Goal: Information Seeking & Learning: Understand process/instructions

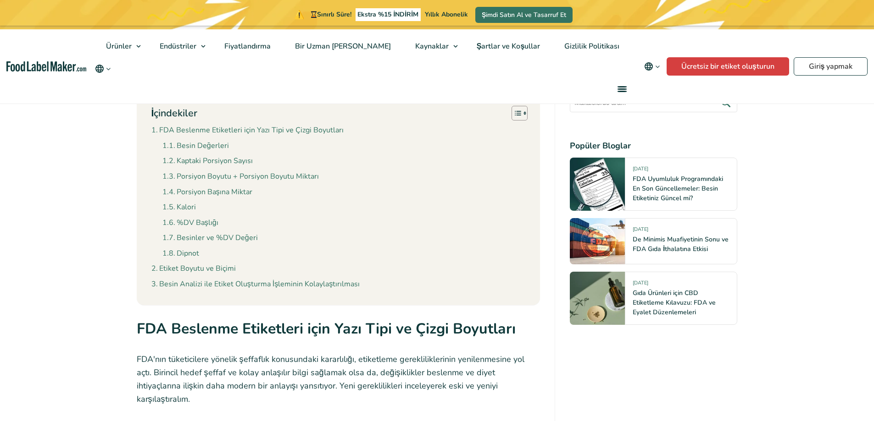
scroll to position [784, 0]
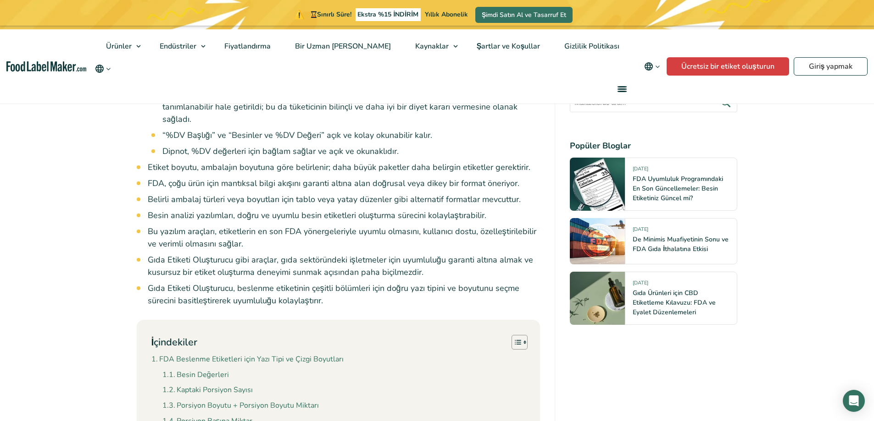
click at [185, 175] on ul "Besin değerleri etiketinizde hangi yazı tipini kullanmalısınız? FDA'nın besin e…" at bounding box center [344, 125] width 393 height 363
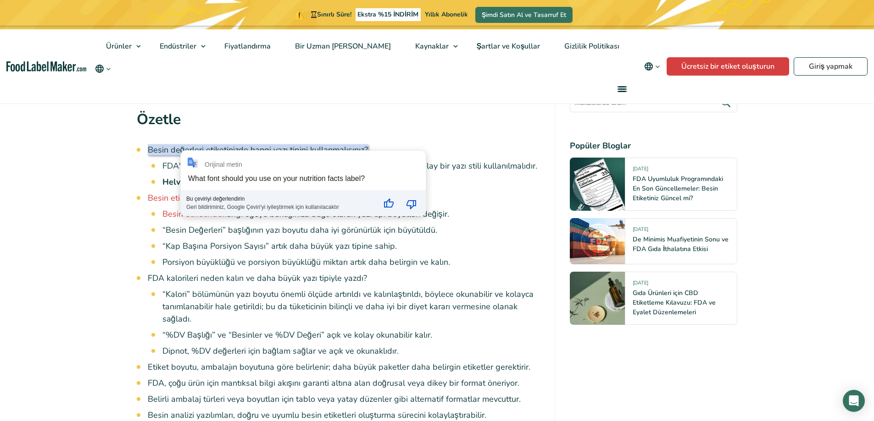
scroll to position [600, 0]
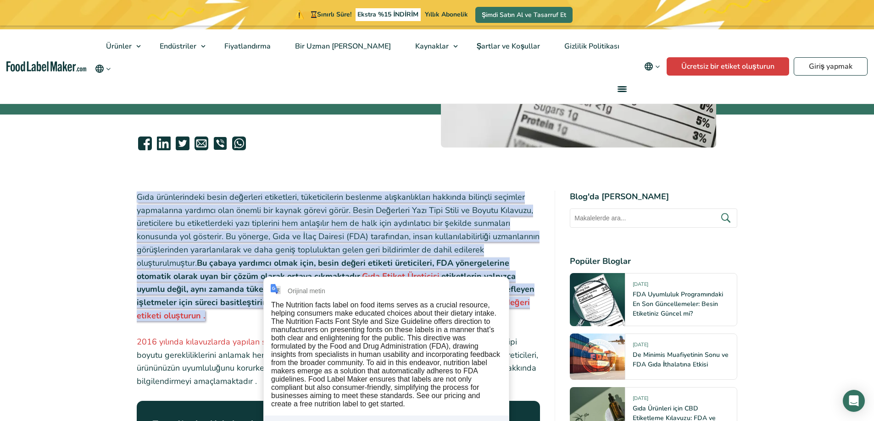
scroll to position [233, 0]
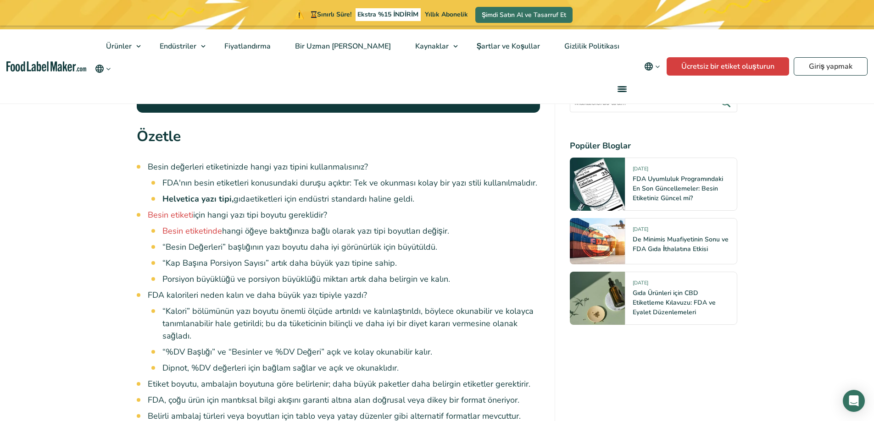
scroll to position [600, 0]
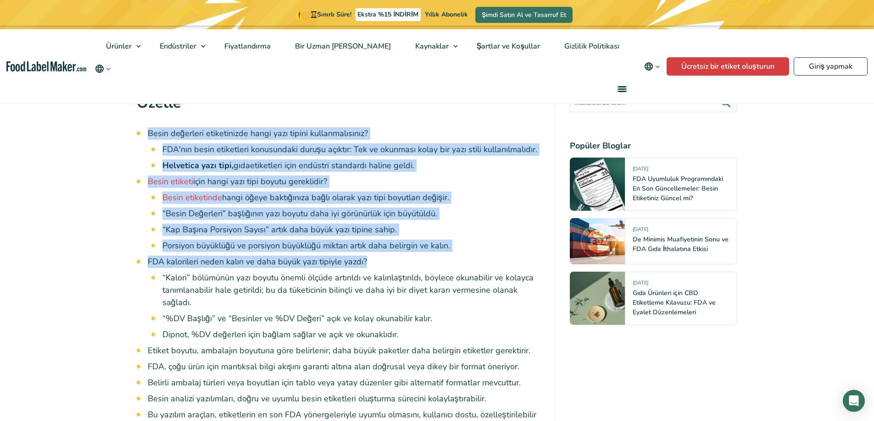
drag, startPoint x: 144, startPoint y: 129, endPoint x: 369, endPoint y: 265, distance: 263.5
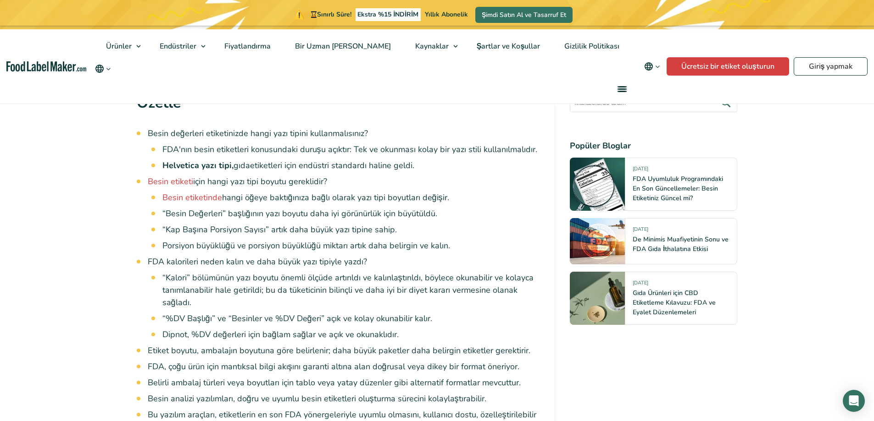
click at [382, 288] on font "“Kalori” bölümünün yazı boyutu önemli ölçüde artırıldı ve kalınlaştırıldı, böyl…" at bounding box center [347, 290] width 371 height 36
click at [250, 168] on font "gıda" at bounding box center [241, 165] width 17 height 11
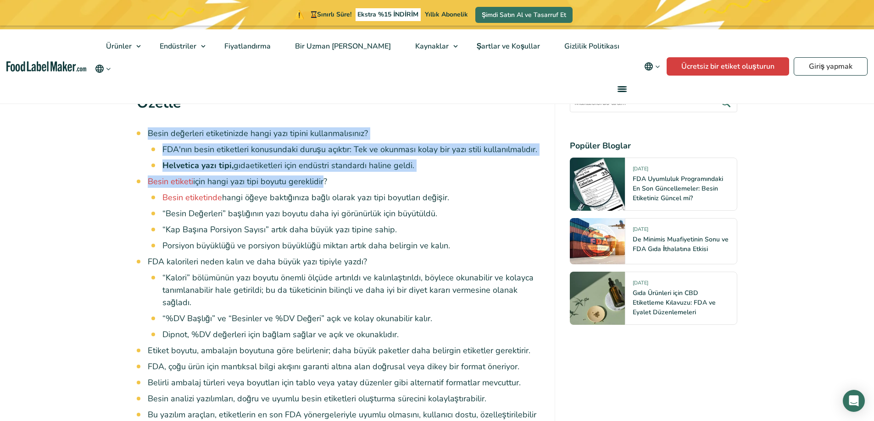
drag, startPoint x: 304, startPoint y: 119, endPoint x: 319, endPoint y: 182, distance: 64.5
click at [319, 182] on font "için hangi yazı tipi boyutu gereklidir" at bounding box center [258, 181] width 130 height 11
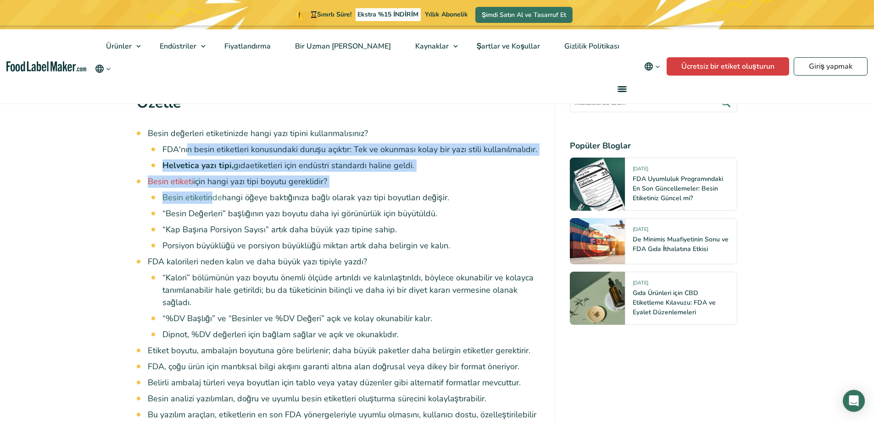
drag, startPoint x: 188, startPoint y: 154, endPoint x: 213, endPoint y: 195, distance: 49.0
click at [213, 195] on ul "Besin değerleri etiketinizde hangi yazı tipini kullanmalısınız? FDA'nın besin e…" at bounding box center [344, 308] width 393 height 363
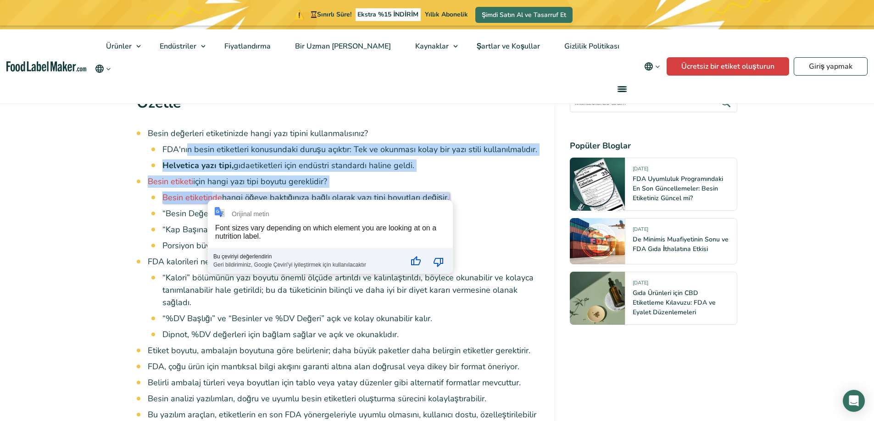
click at [380, 160] on li "Helvetica yazı tipi, gıda etiketleri için endüstri standardı haline geldi." at bounding box center [351, 166] width 378 height 12
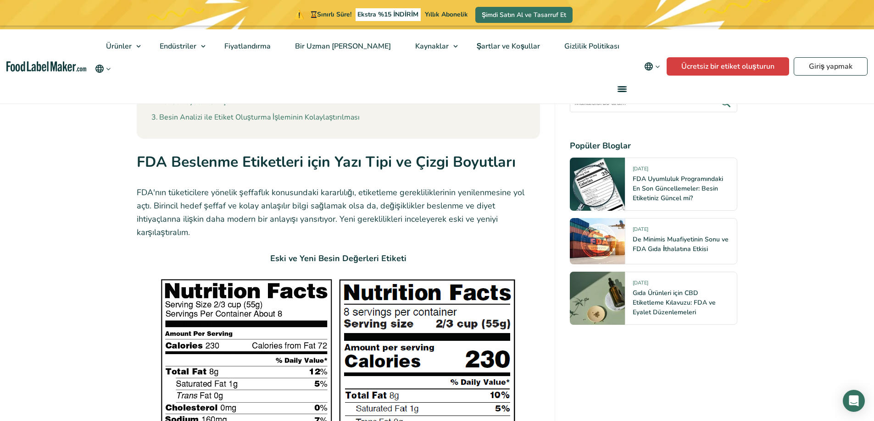
scroll to position [1196, 0]
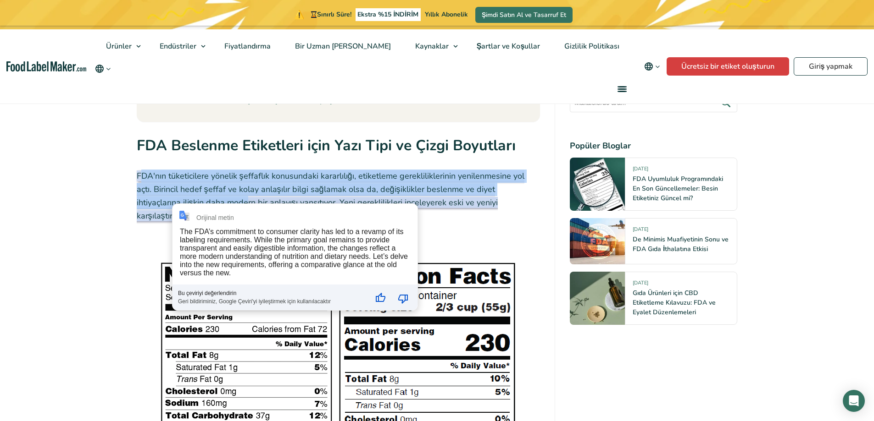
drag, startPoint x: 141, startPoint y: 168, endPoint x: 178, endPoint y: 199, distance: 47.9
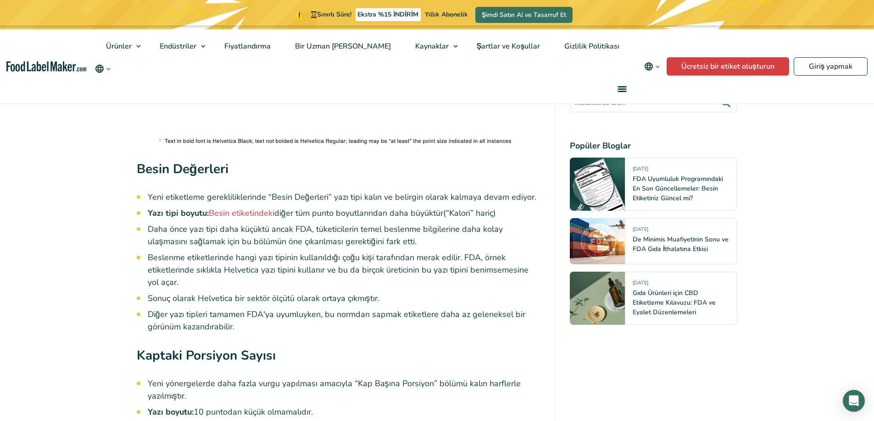
scroll to position [2022, 0]
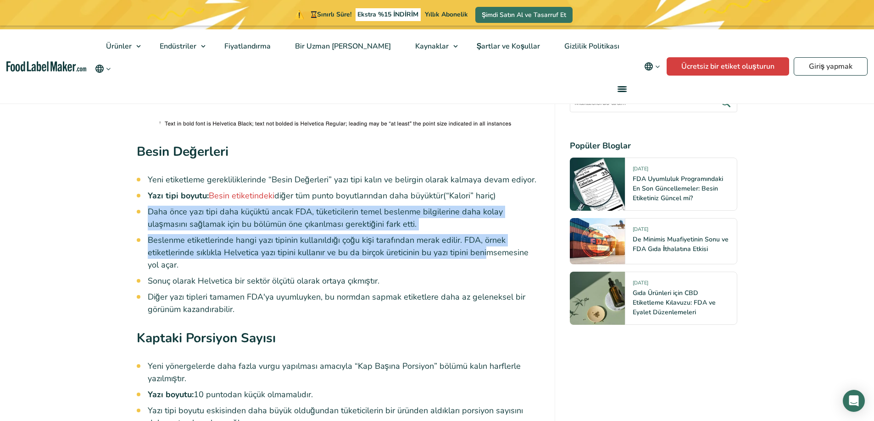
drag, startPoint x: 148, startPoint y: 199, endPoint x: 481, endPoint y: 237, distance: 335.1
click at [481, 237] on ul "Yeni etiketleme gerekliliklerinde “Besin Değerleri” yazı tipi kalın ve belirgin…" at bounding box center [344, 245] width 393 height 142
click at [177, 219] on ul "Yeni etiketleme gerekliliklerinde “Besin Değerleri” yazı tipi kalın ve belirgin…" at bounding box center [344, 245] width 393 height 142
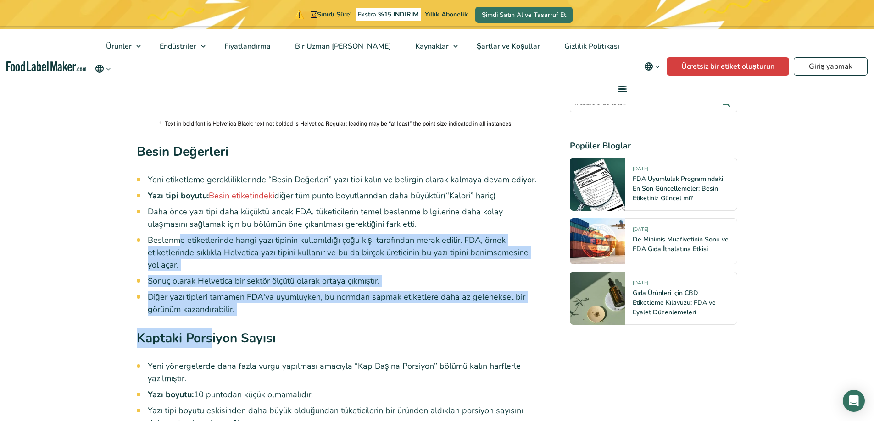
drag, startPoint x: 177, startPoint y: 219, endPoint x: 215, endPoint y: 311, distance: 98.9
click at [215, 311] on div "Gıda ürünlerindeki besin değerleri etiketleri, tüketicilerin beslenme alışkanlı…" at bounding box center [339, 120] width 404 height 3527
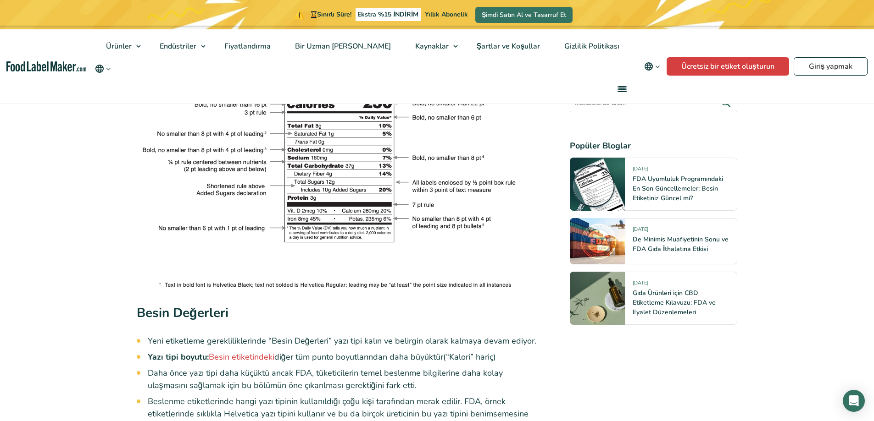
scroll to position [1884, 0]
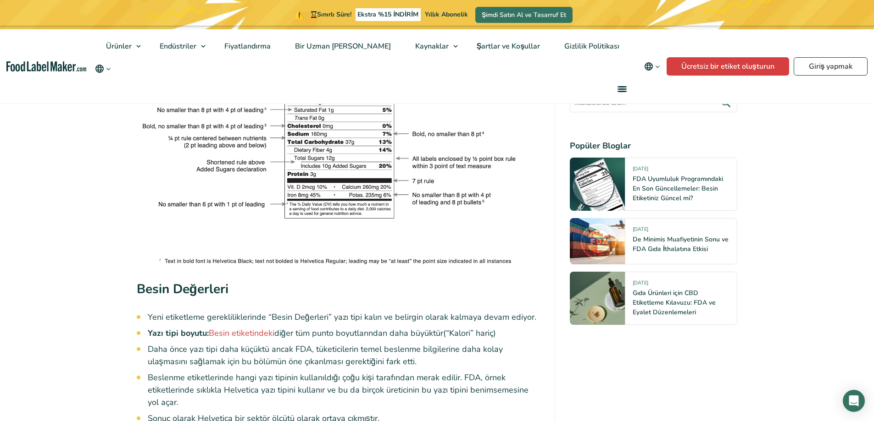
click at [412, 247] on img at bounding box center [339, 131] width 404 height 272
click at [395, 215] on img at bounding box center [339, 131] width 404 height 272
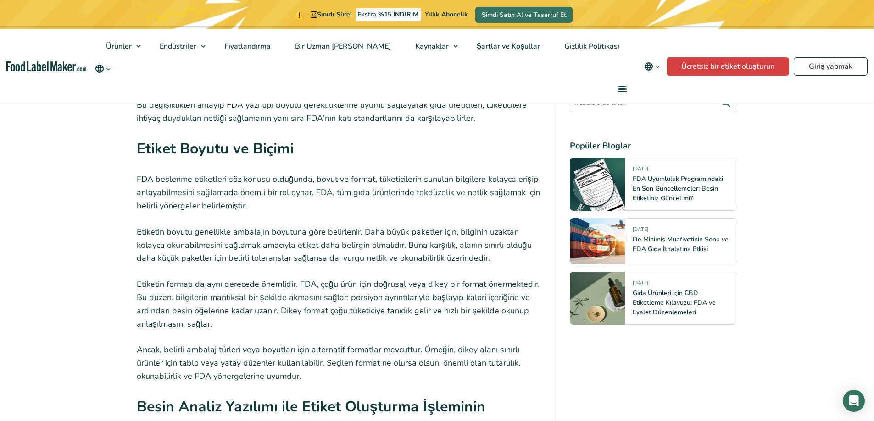
scroll to position [3076, 0]
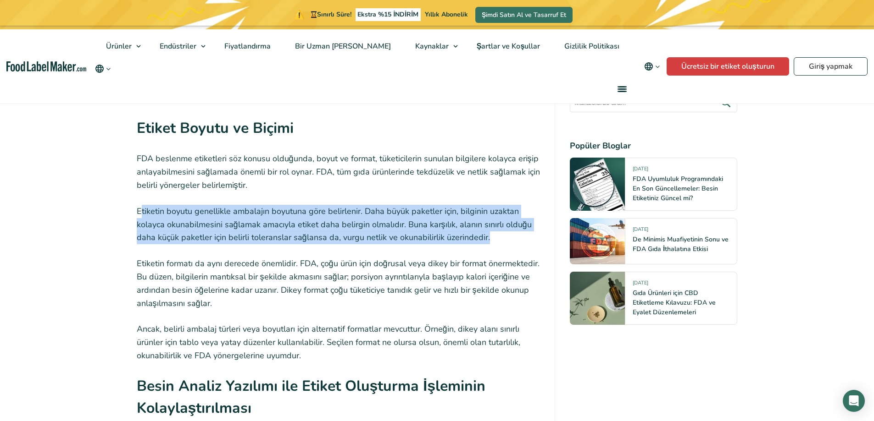
drag, startPoint x: 140, startPoint y: 185, endPoint x: 503, endPoint y: 210, distance: 363.5
click at [503, 210] on p "Etiketin boyutu genellikle ambalajın boyutuna göre belirlenir. Daha büyük paket…" at bounding box center [339, 224] width 404 height 39
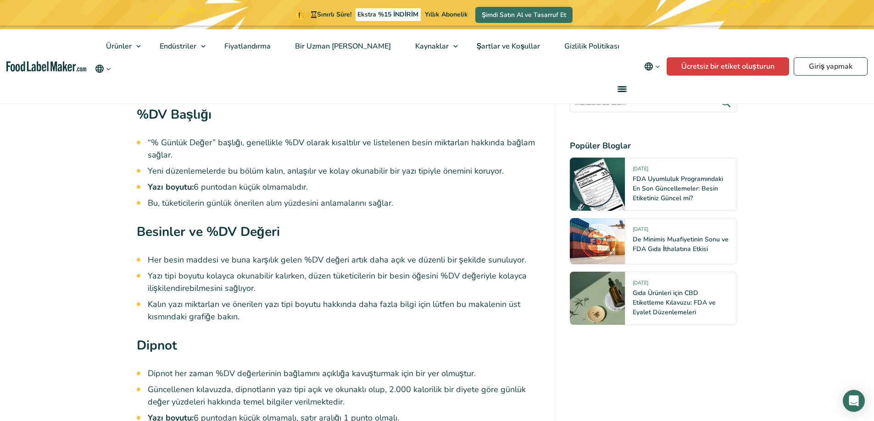
scroll to position [2710, 0]
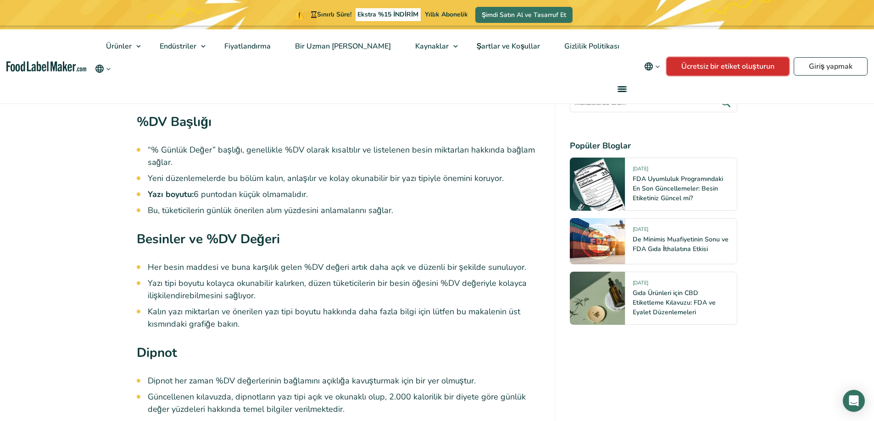
click at [751, 62] on font "Ücretsiz bir etiket oluşturun" at bounding box center [727, 66] width 93 height 10
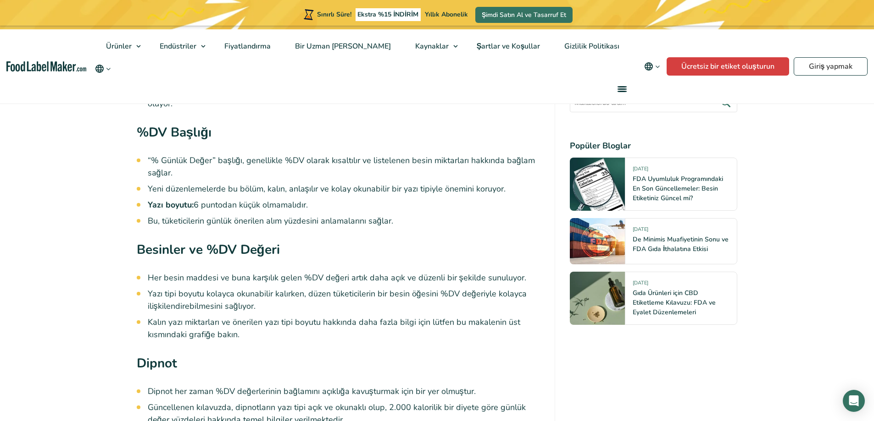
scroll to position [2709, 0]
